Goal: Transaction & Acquisition: Purchase product/service

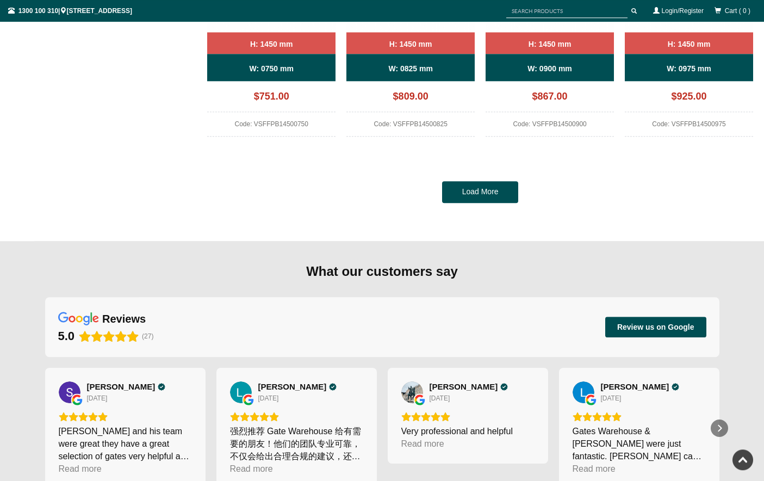
scroll to position [1047, 0]
click at [478, 199] on link "Load More" at bounding box center [480, 193] width 76 height 22
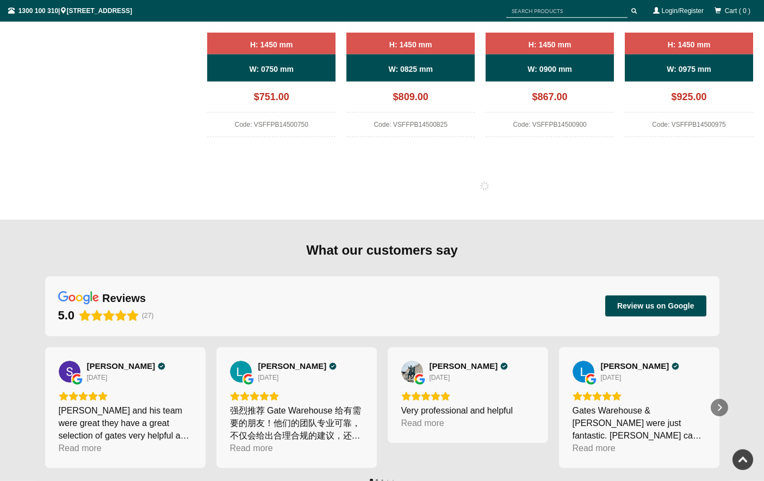
scroll to position [1047, 0]
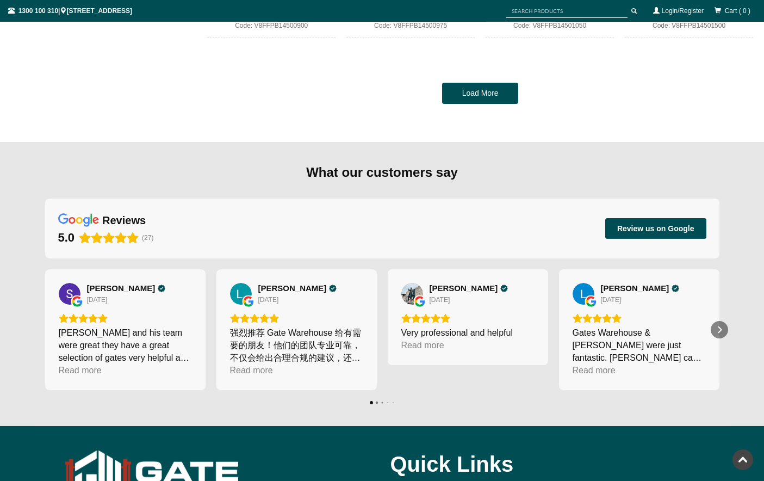
click at [486, 104] on link "Load More" at bounding box center [480, 94] width 76 height 22
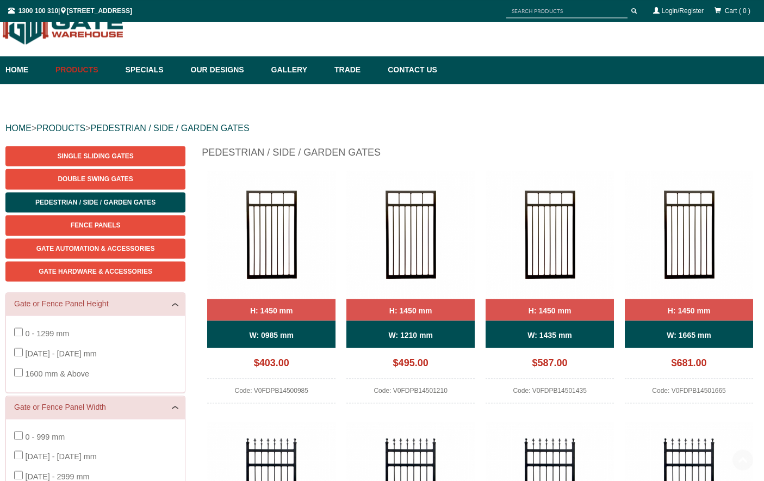
scroll to position [0, 0]
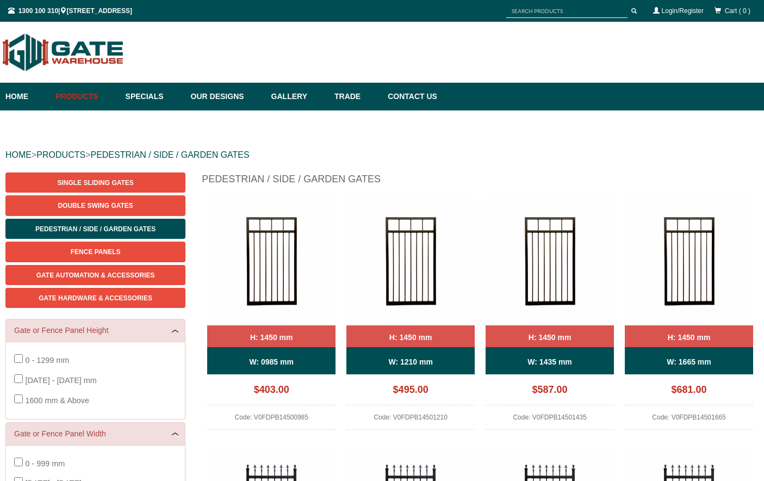
click at [122, 278] on span "Gate Automation & Accessories" at bounding box center [95, 275] width 119 height 8
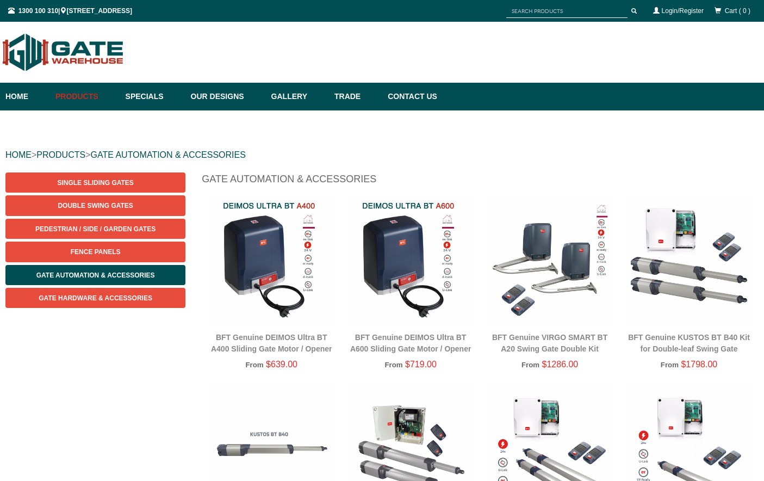
click at [66, 205] on span "Double Swing Gates" at bounding box center [95, 206] width 75 height 8
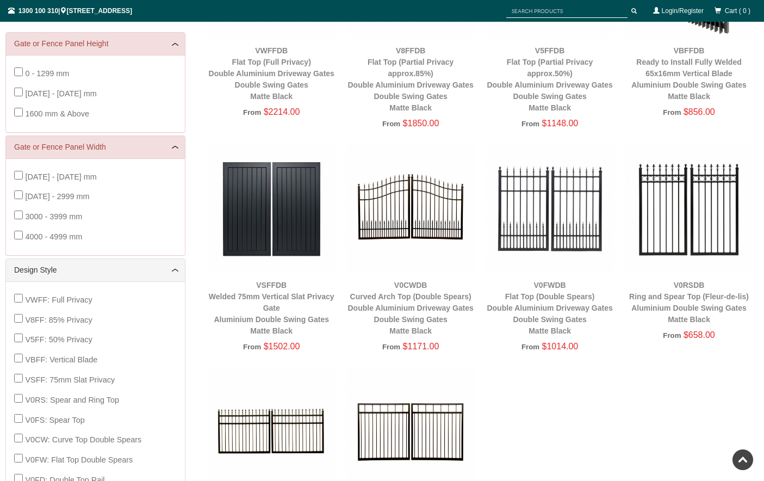
click at [416, 228] on img at bounding box center [411, 209] width 128 height 128
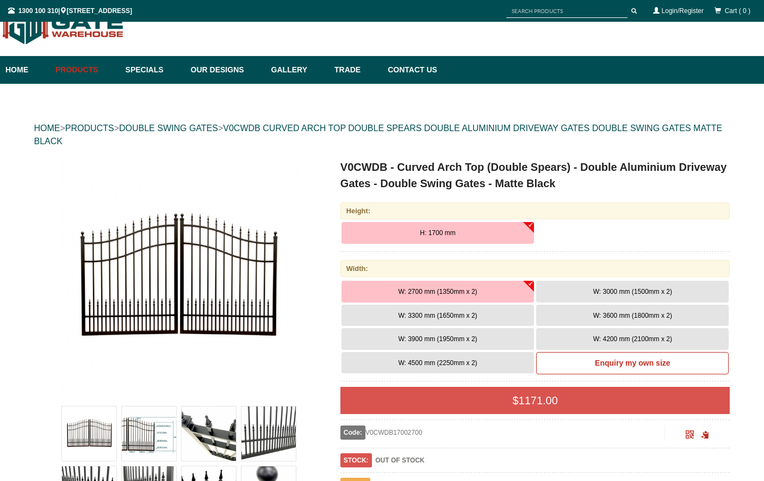
click at [484, 342] on button "W: 3900 mm (1950mm x 2)" at bounding box center [438, 339] width 193 height 22
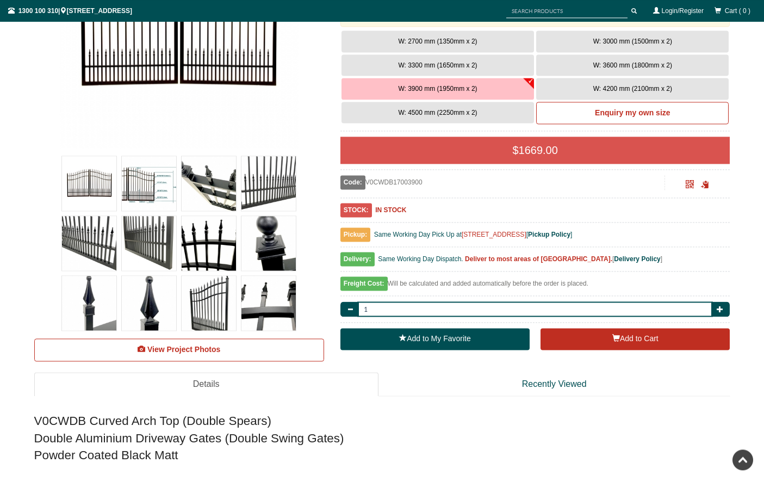
scroll to position [276, 0]
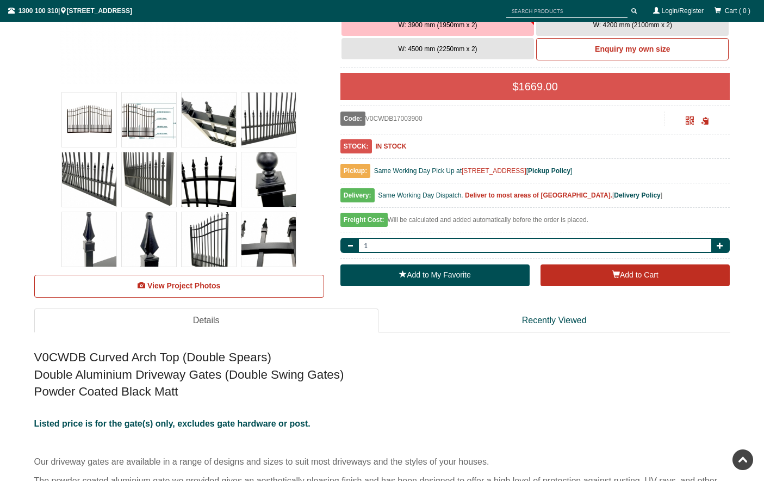
click at [180, 295] on link "View Project Photos" at bounding box center [179, 286] width 290 height 23
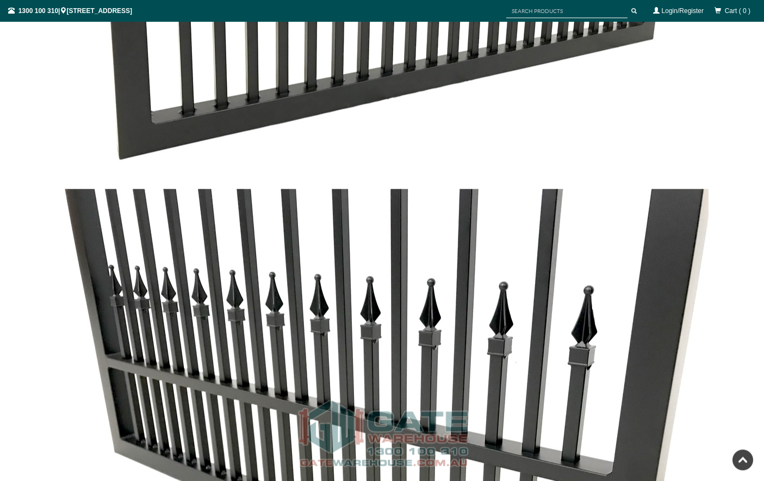
scroll to position [2345, 0]
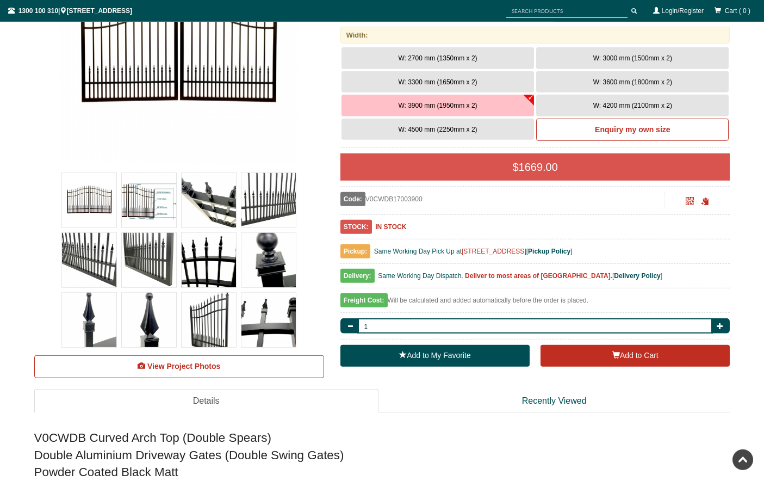
scroll to position [261, 0]
click at [672, 84] on span "W: 3600 mm (1800mm x 2)" at bounding box center [632, 82] width 79 height 8
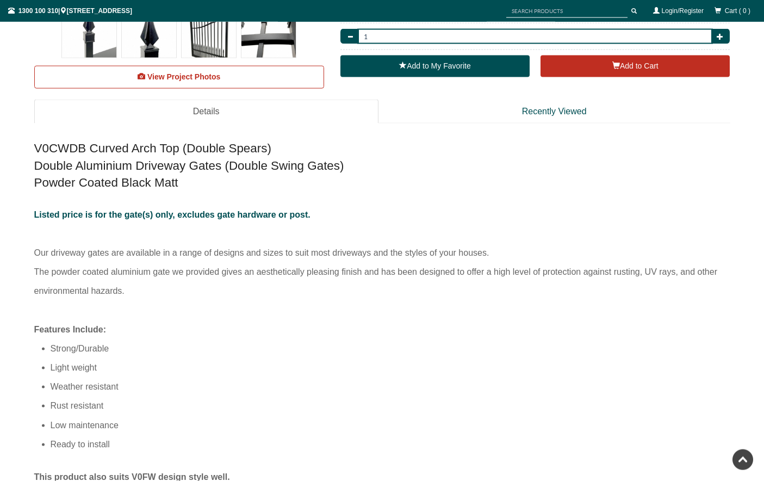
scroll to position [550, 0]
click at [645, 77] on button "Add to Cart" at bounding box center [635, 66] width 189 height 22
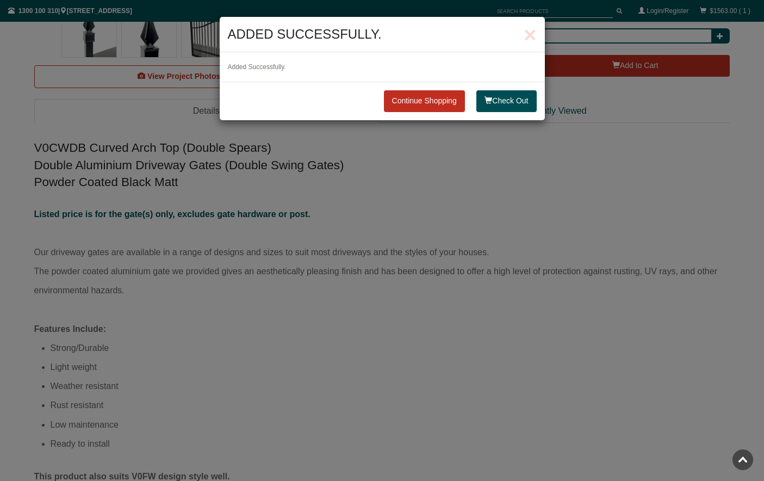
click at [423, 103] on link "Continue Shopping" at bounding box center [424, 101] width 81 height 22
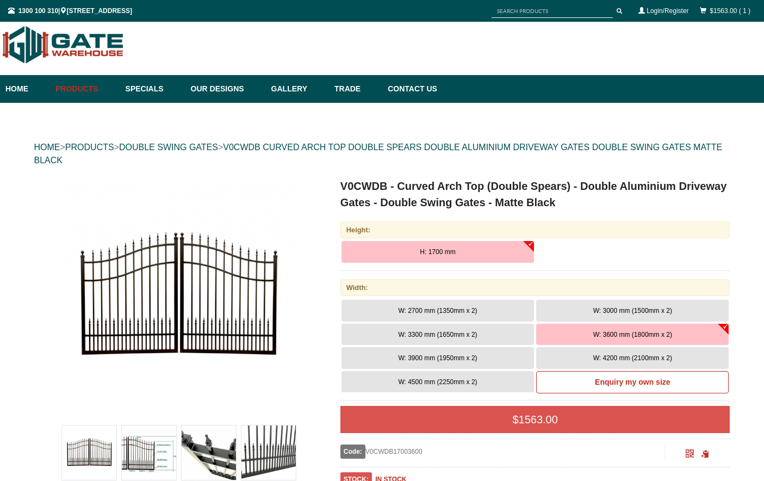
scroll to position [8, 0]
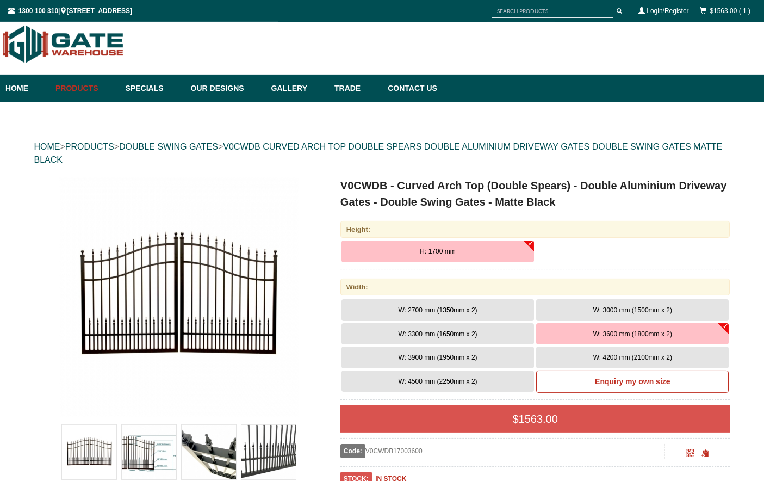
click at [82, 96] on link "Products" at bounding box center [85, 89] width 70 height 28
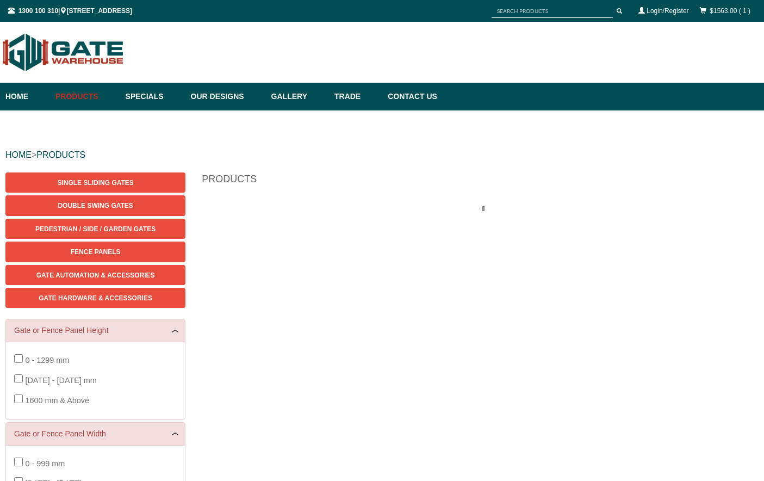
scroll to position [27, 0]
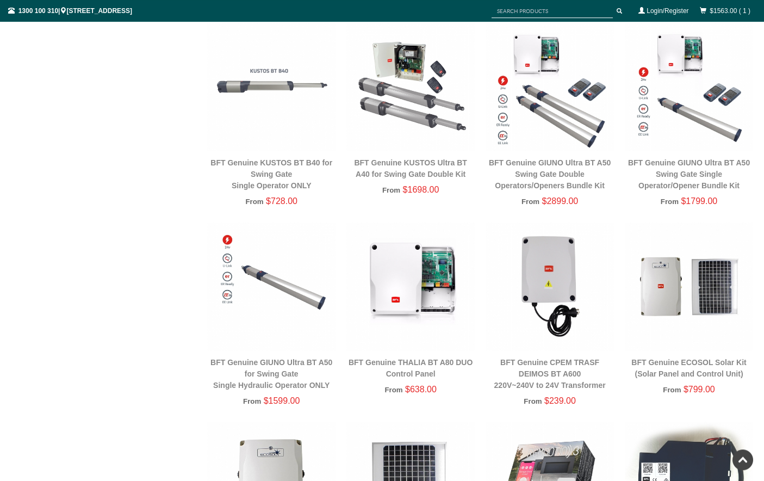
scroll to position [357, 0]
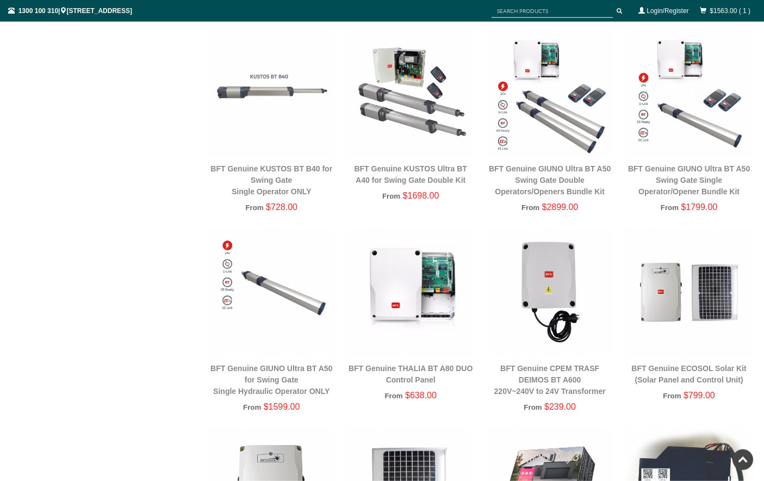
click at [542, 71] on img at bounding box center [550, 92] width 128 height 128
click at [537, 85] on img at bounding box center [550, 92] width 128 height 128
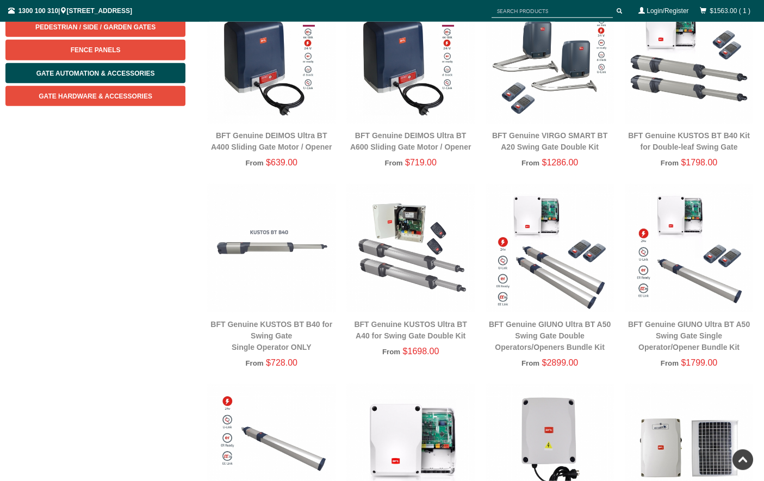
scroll to position [202, 0]
click at [681, 139] on link "BFT Genuine KUSTOS BT B40 Kit for Double-leaf Swing Gate" at bounding box center [689, 141] width 122 height 20
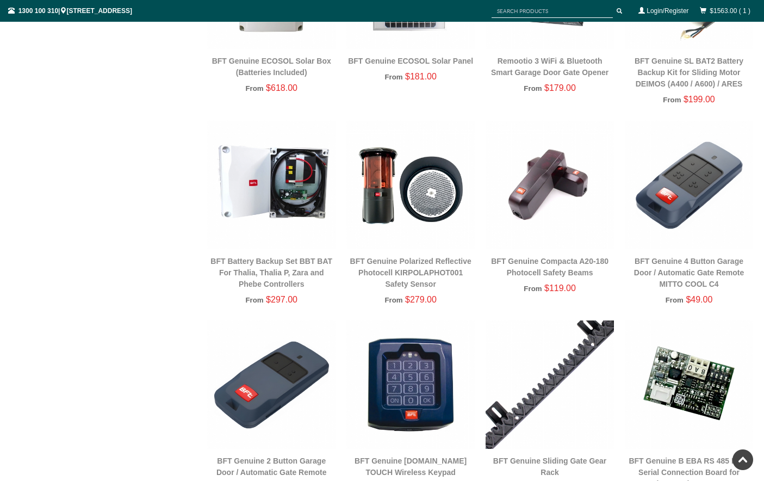
scroll to position [864, 0]
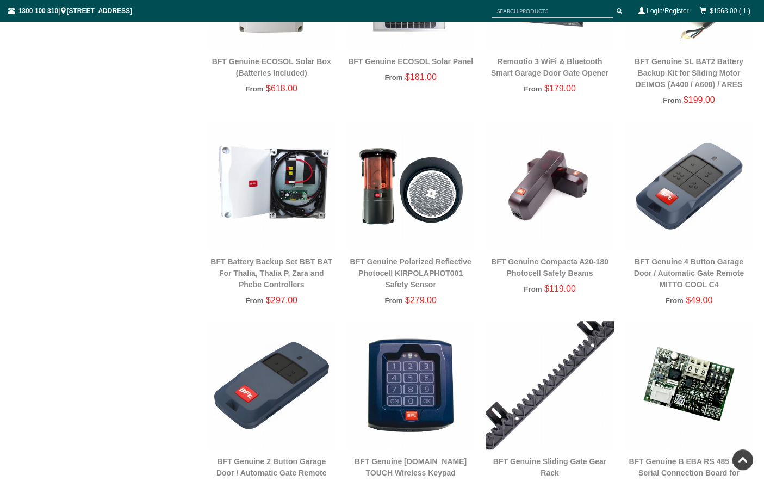
click at [532, 77] on link "Remootio 3 WiFi & Bluetooth Smart Garage Door Gate Opener" at bounding box center [549, 67] width 117 height 20
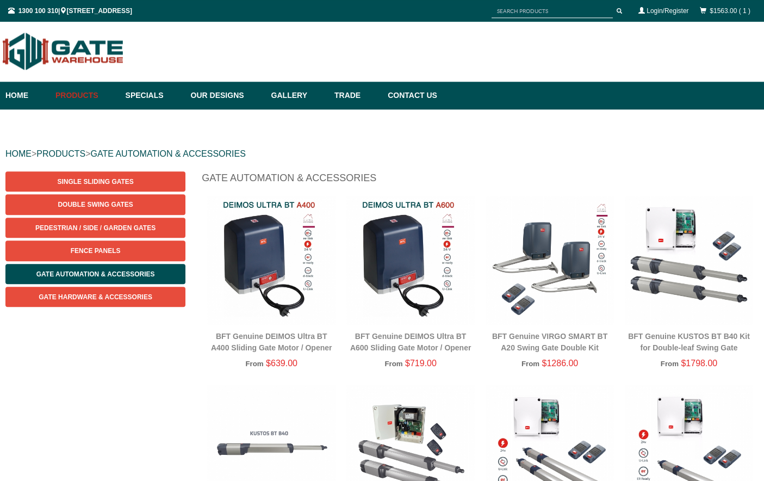
scroll to position [0, 0]
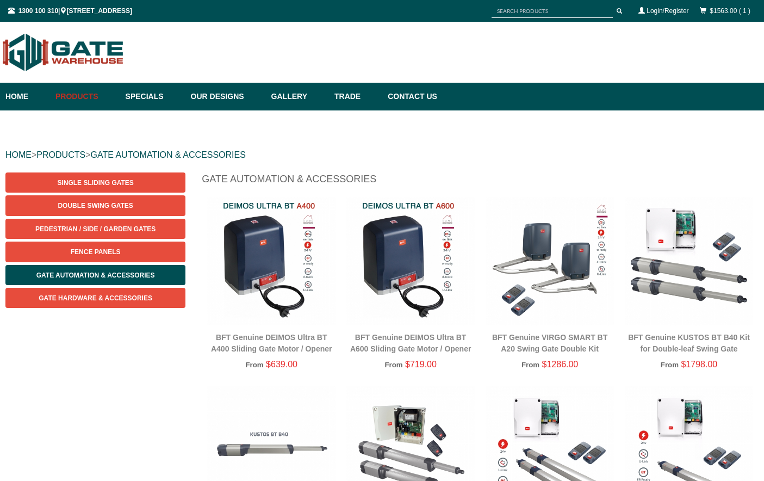
click at [144, 302] on span "Gate Hardware & Accessories" at bounding box center [96, 298] width 114 height 8
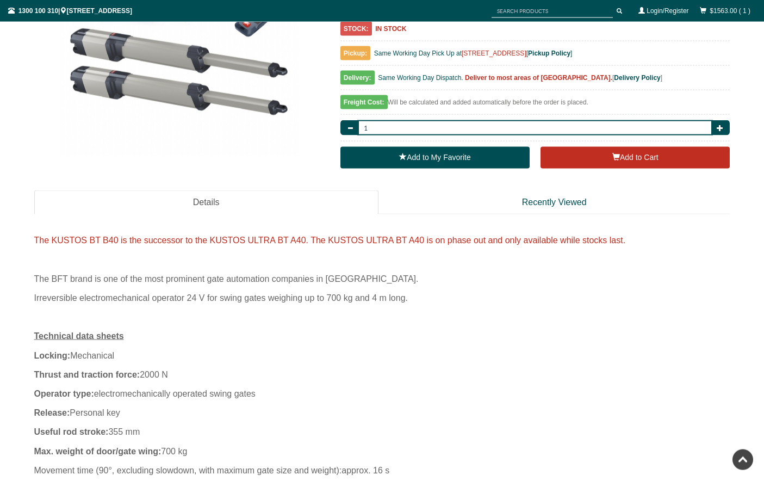
scroll to position [256, 0]
click at [639, 165] on button "Add to Cart" at bounding box center [635, 157] width 189 height 22
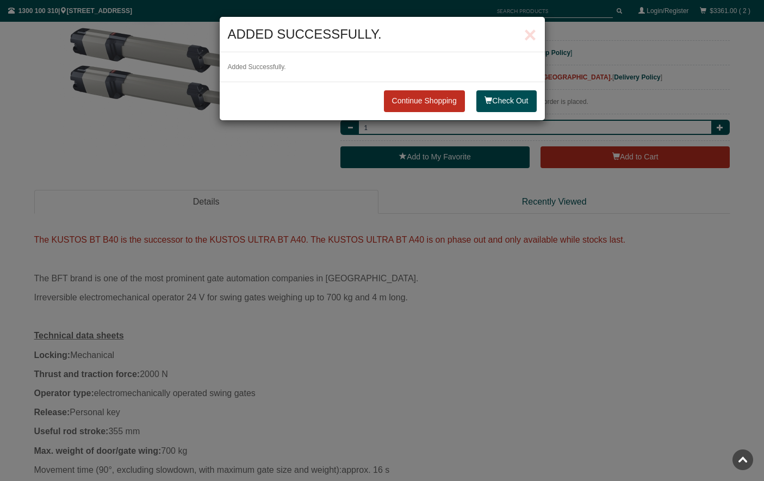
click at [425, 103] on link "Continue Shopping" at bounding box center [424, 101] width 81 height 22
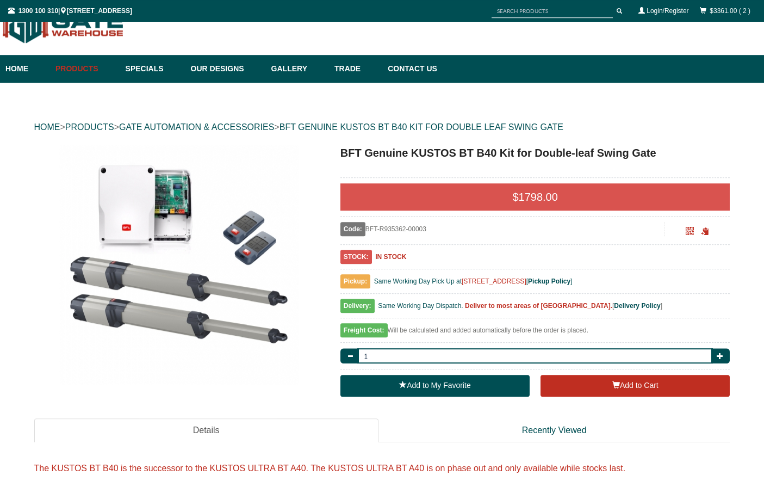
scroll to position [0, 0]
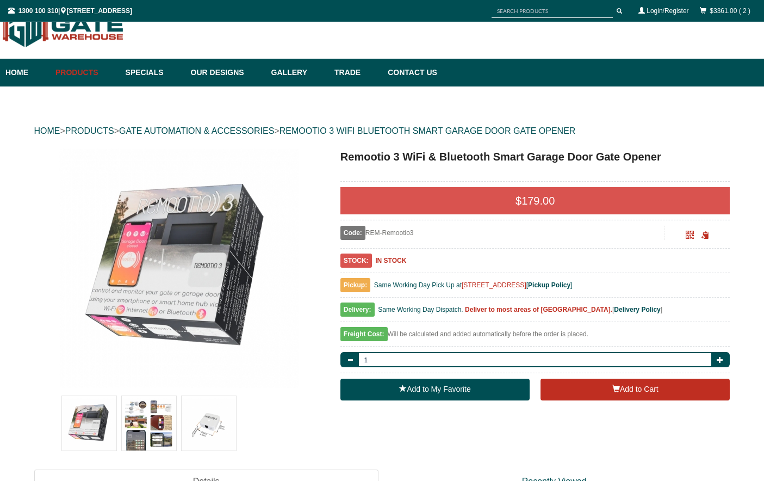
scroll to position [27, 0]
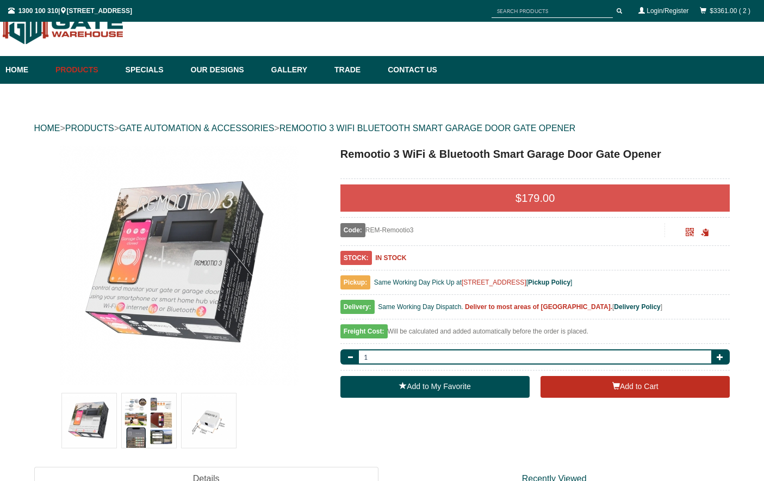
click at [633, 394] on button "Add to Cart" at bounding box center [635, 387] width 189 height 22
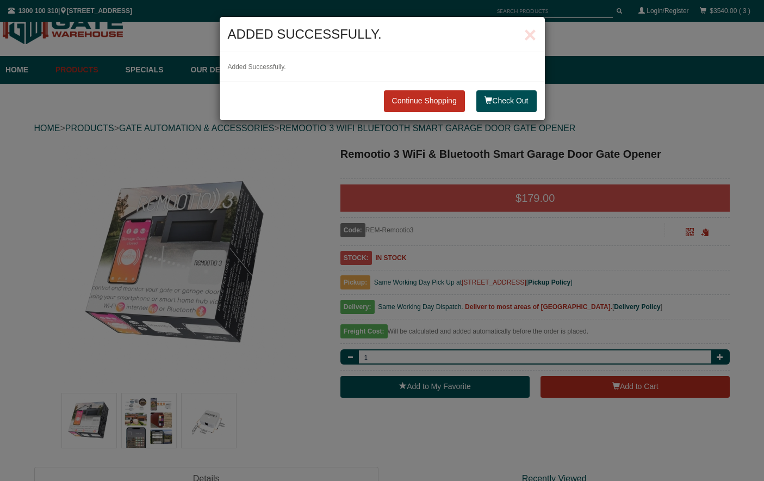
click at [434, 106] on link "Continue Shopping" at bounding box center [424, 101] width 81 height 22
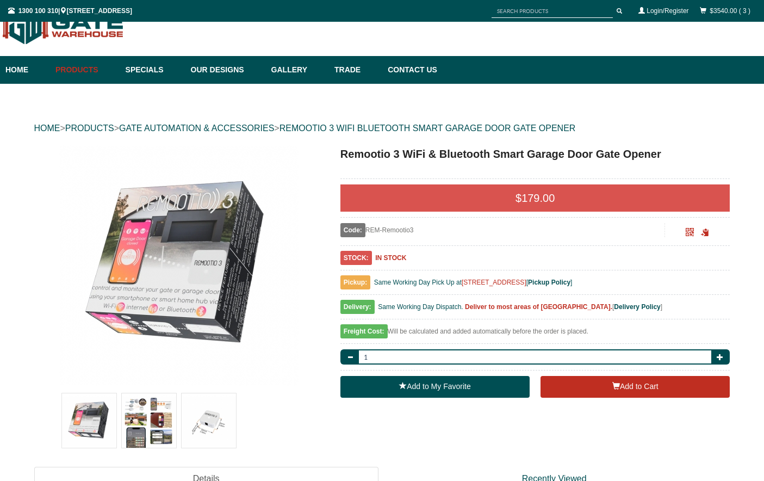
click at [298, 265] on img at bounding box center [178, 265] width 239 height 239
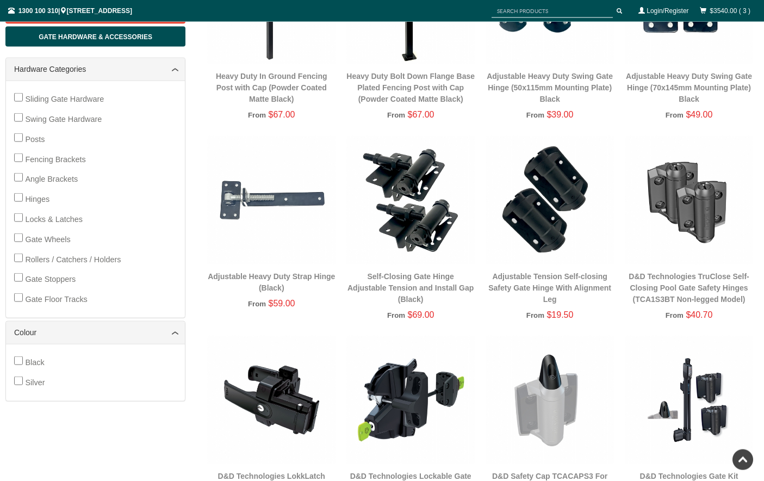
scroll to position [257, 0]
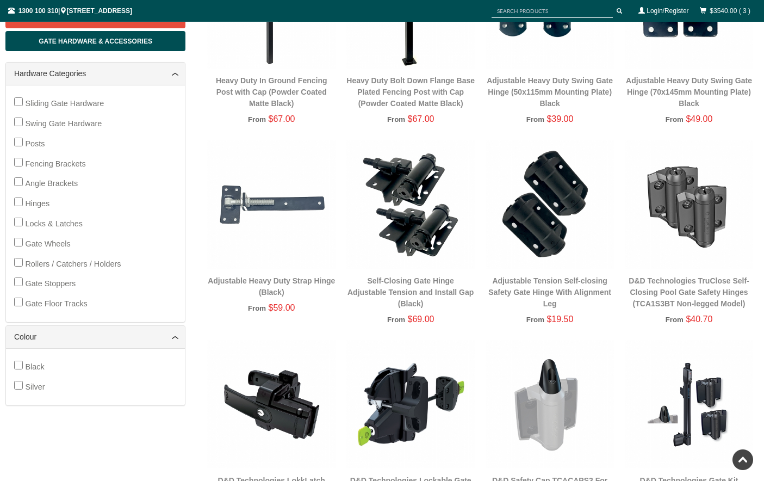
click at [699, 97] on link "Adjustable Heavy Duty Swing Gate Hinge (70x145mm Mounting Plate) Black" at bounding box center [689, 92] width 126 height 32
click at [17, 152] on div "Sliding Gate Hardware Swing Gate Hardware Posts Fencing Brackets Angle Brackets…" at bounding box center [95, 204] width 163 height 220
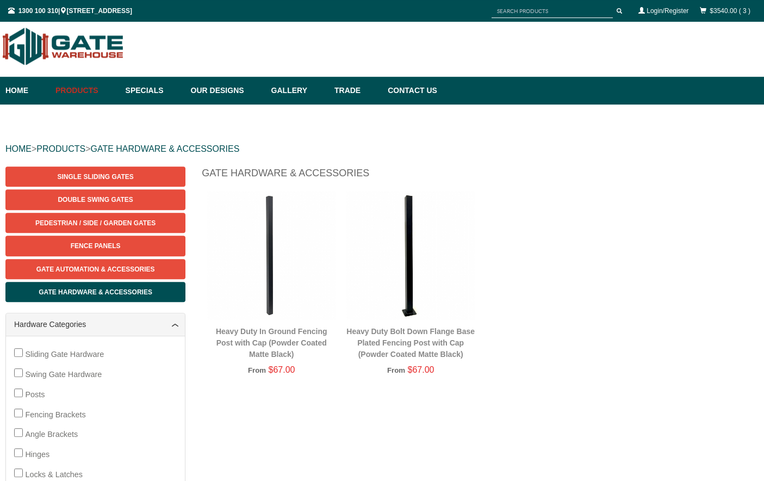
scroll to position [0, 0]
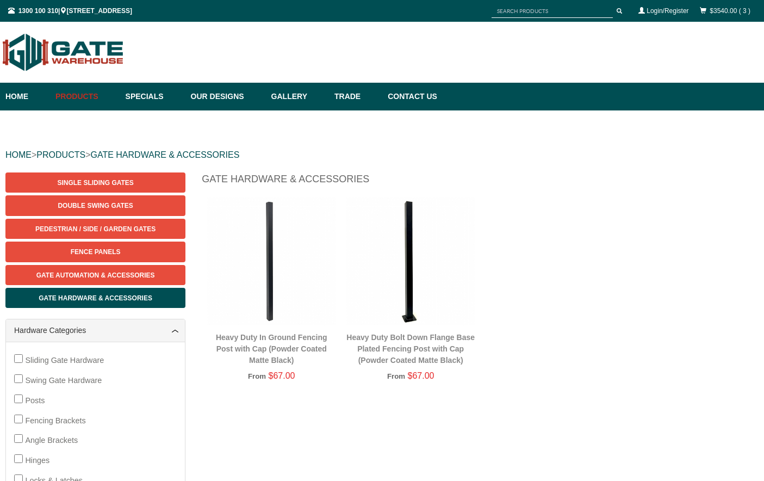
click at [278, 354] on link "Heavy Duty In Ground Fencing Post with Cap (Powder Coated Matte Black)" at bounding box center [272, 349] width 112 height 32
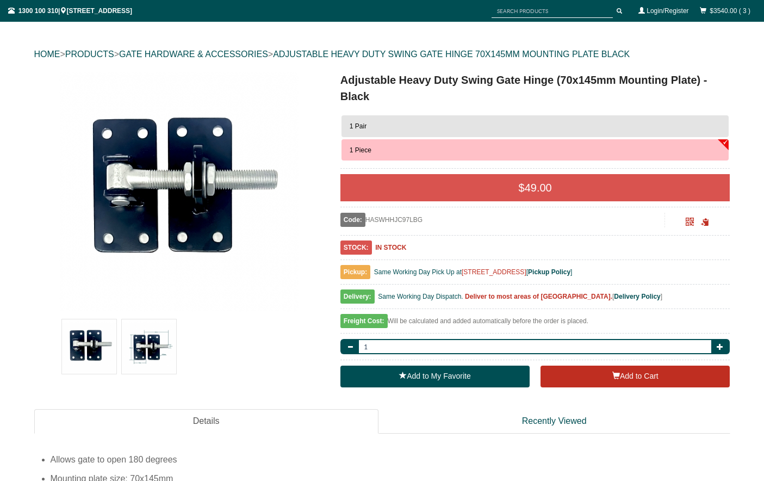
click at [686, 123] on button "1 Pair" at bounding box center [536, 126] width 388 height 22
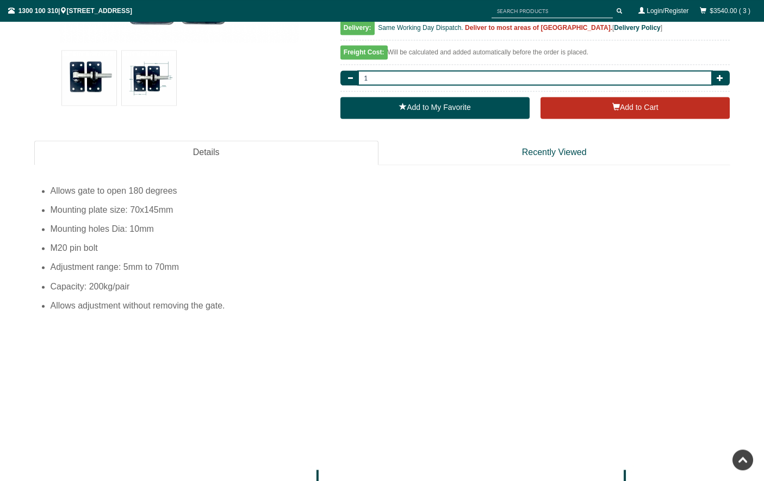
scroll to position [369, 0]
click at [723, 81] on span "button" at bounding box center [720, 78] width 7 height 7
type input "2"
click at [645, 119] on button "Add to Cart" at bounding box center [635, 108] width 189 height 22
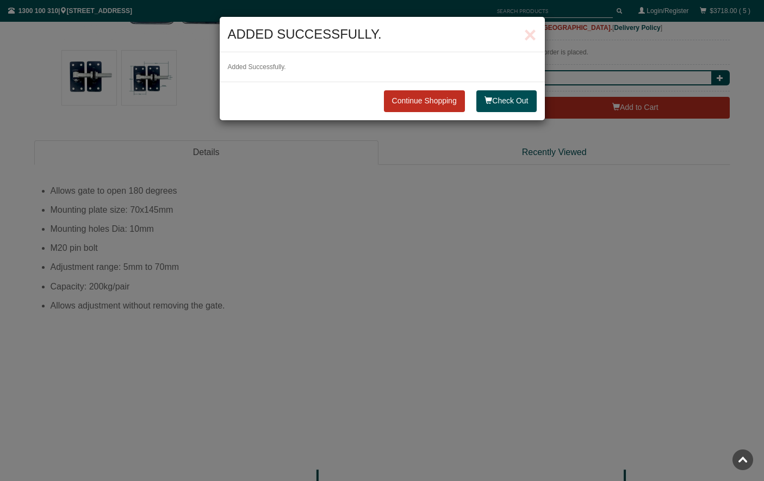
click at [419, 108] on link "Continue Shopping" at bounding box center [424, 101] width 81 height 22
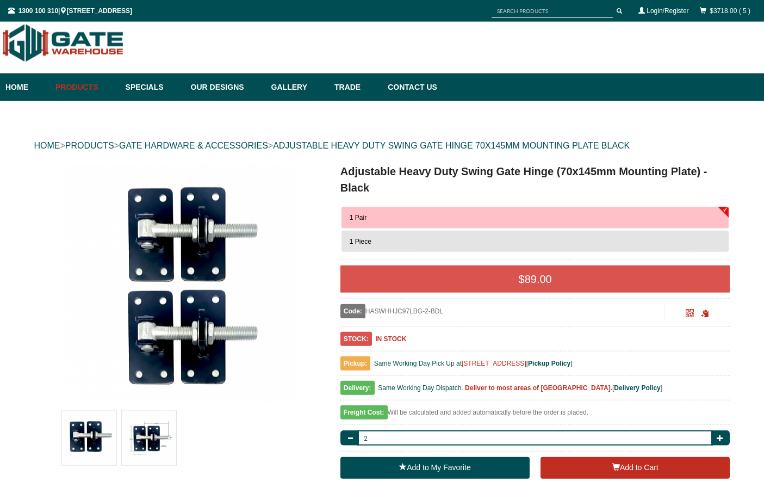
scroll to position [0, 0]
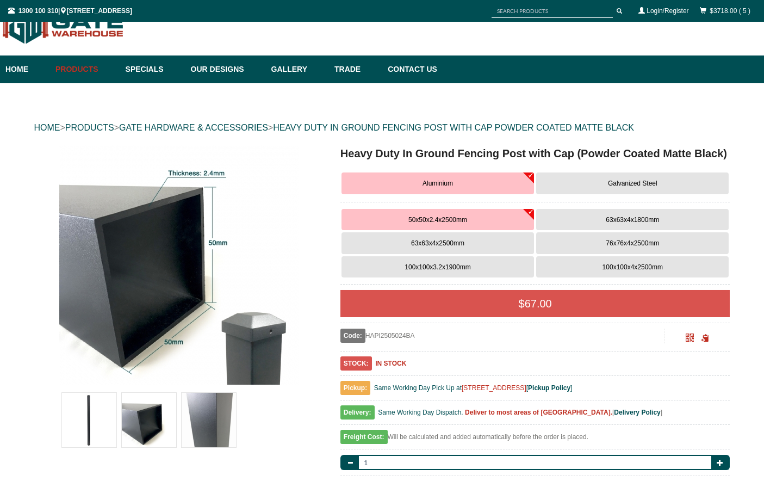
click at [500, 361] on div "$ 67.00 Code: HAPI2505024BA Scan QR Code to share. STOCK: IN STOCK Pickup: Same…" at bounding box center [536, 399] width 390 height 219
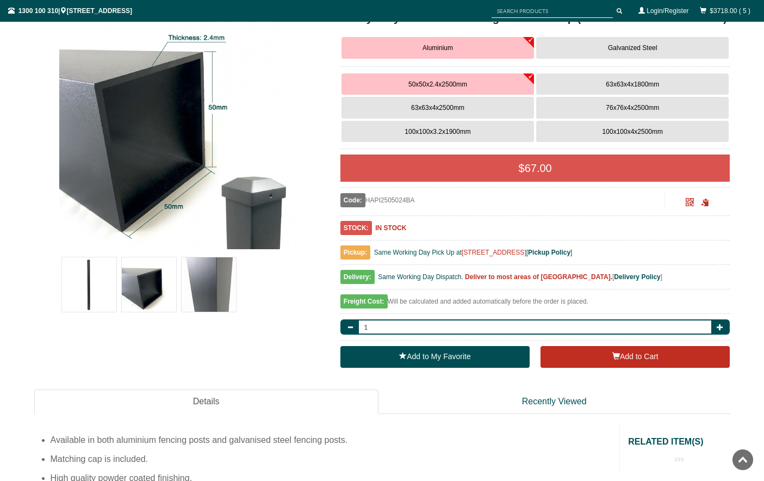
scroll to position [163, 0]
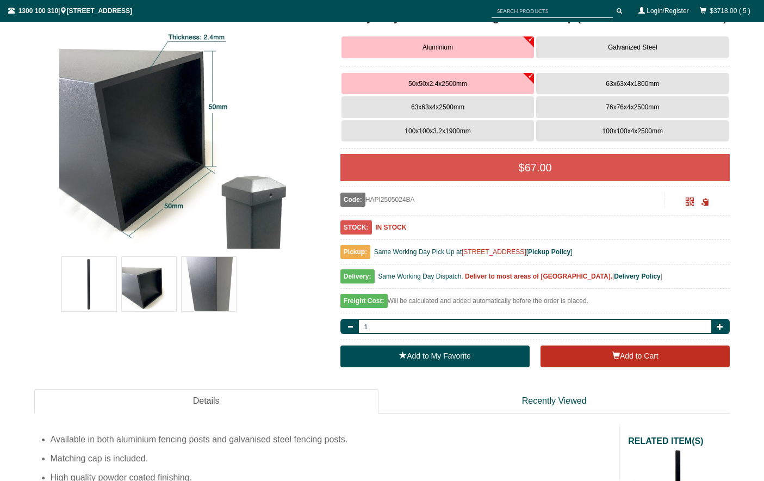
click at [647, 138] on button "100x100x4x2500mm" at bounding box center [632, 131] width 193 height 22
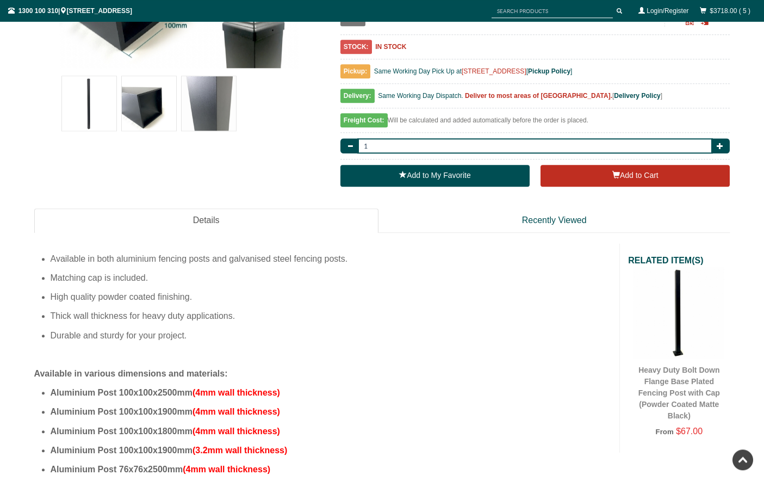
scroll to position [344, 0]
click at [722, 149] on span "button" at bounding box center [720, 146] width 7 height 7
type input "2"
click at [640, 187] on button "Add to Cart" at bounding box center [635, 176] width 189 height 22
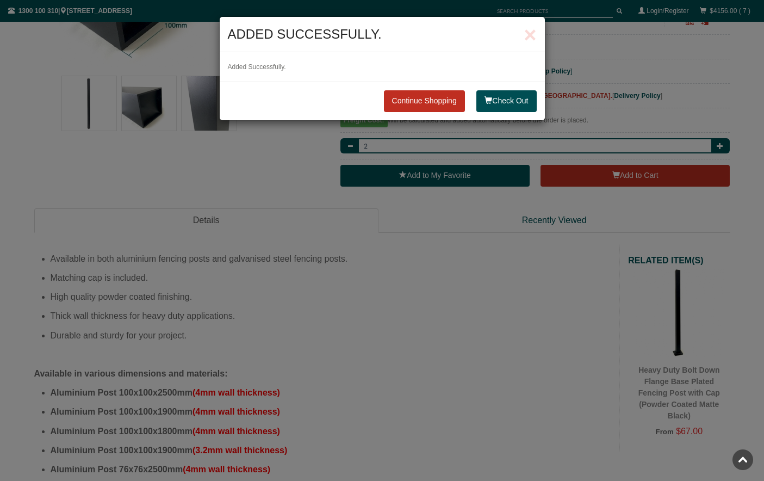
click at [427, 106] on link "Continue Shopping" at bounding box center [424, 101] width 81 height 22
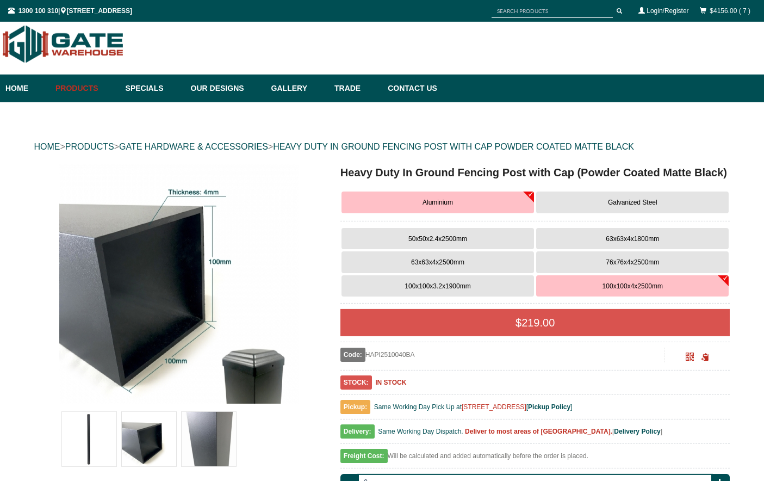
scroll to position [0, 0]
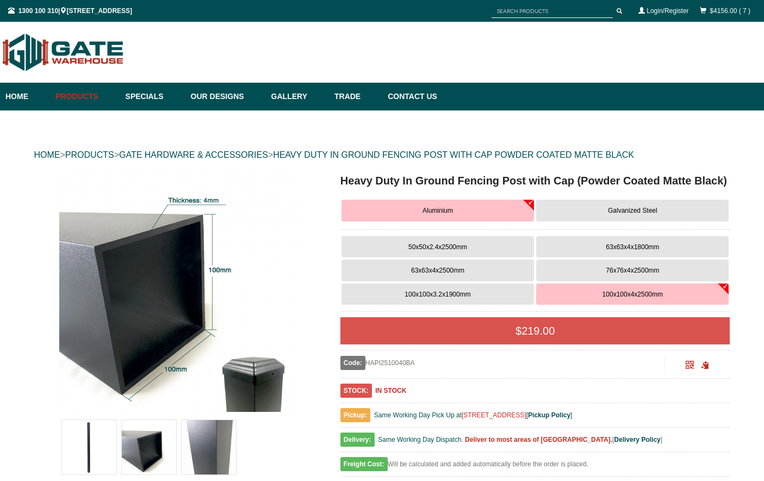
click at [93, 154] on link "PRODUCTS" at bounding box center [89, 154] width 49 height 9
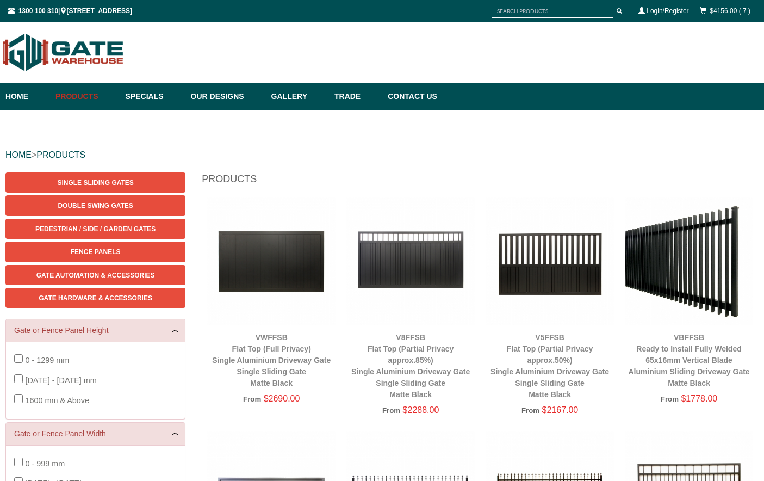
scroll to position [27, 0]
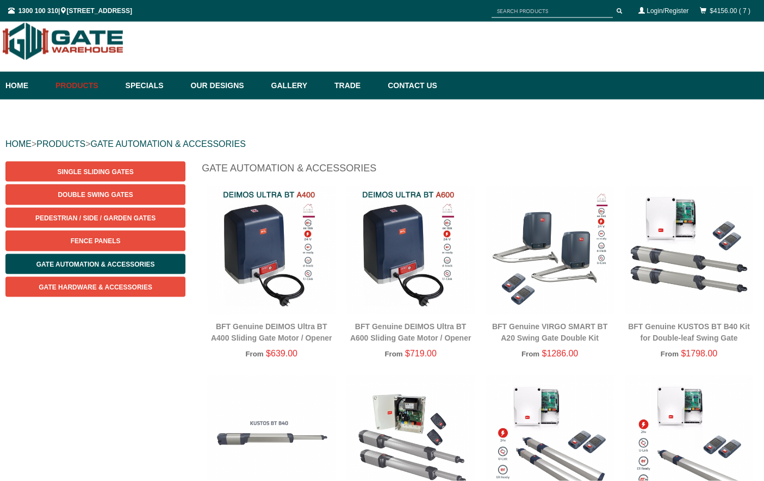
scroll to position [14, 0]
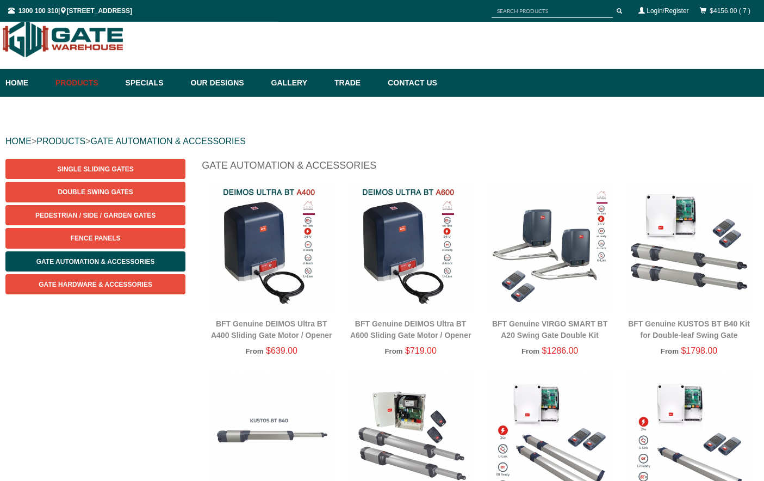
click at [714, 14] on link "$4156.00 ( 7 )" at bounding box center [730, 11] width 41 height 8
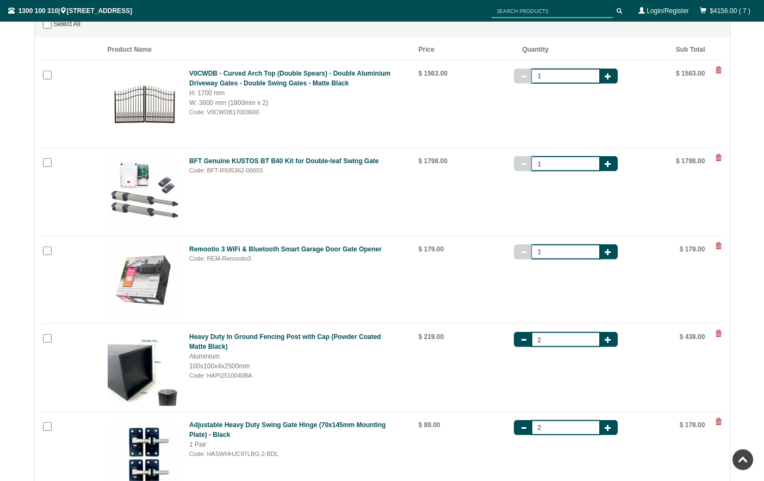
scroll to position [192, 0]
